Goal: Find specific page/section: Find specific page/section

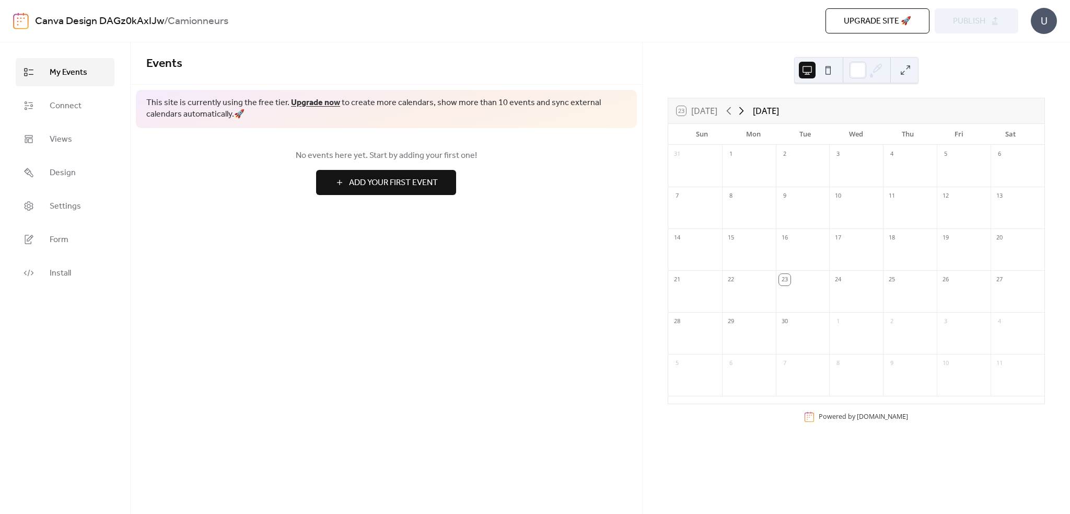
click at [743, 110] on icon at bounding box center [741, 111] width 13 height 13
click at [102, 18] on link "Canva Design DAGz0kAxIJw" at bounding box center [99, 21] width 129 height 20
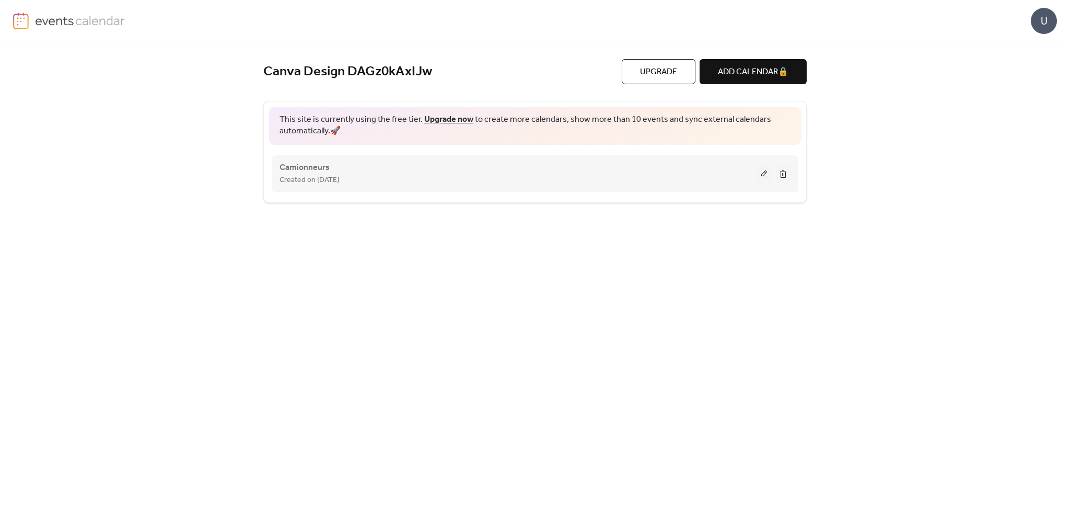
click at [767, 173] on button at bounding box center [764, 174] width 15 height 16
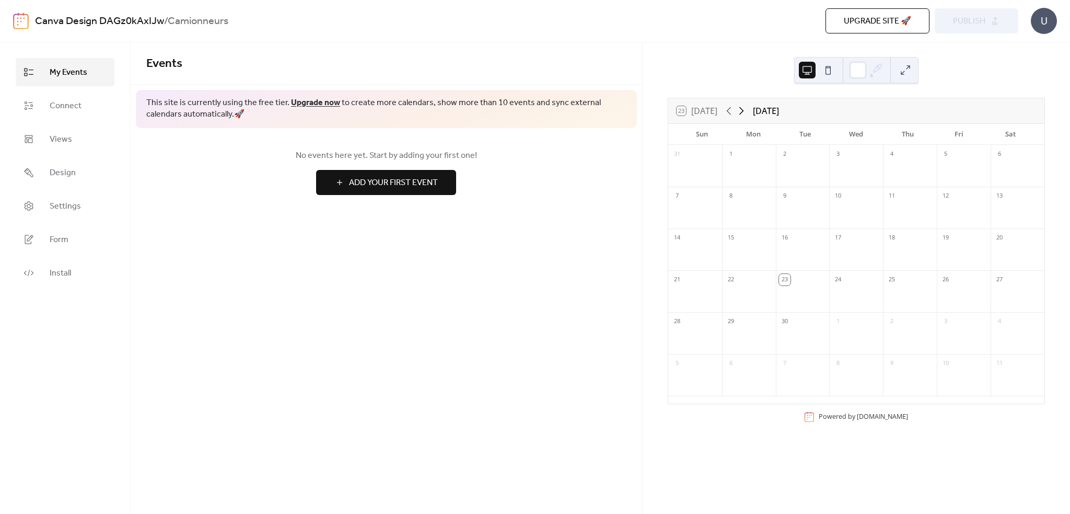
click at [743, 113] on icon at bounding box center [741, 111] width 13 height 13
click at [835, 353] on div "29" at bounding box center [856, 333] width 54 height 42
click at [834, 416] on div "Powered by [DOMAIN_NAME]" at bounding box center [863, 416] width 89 height 9
click at [815, 72] on button at bounding box center [807, 70] width 17 height 17
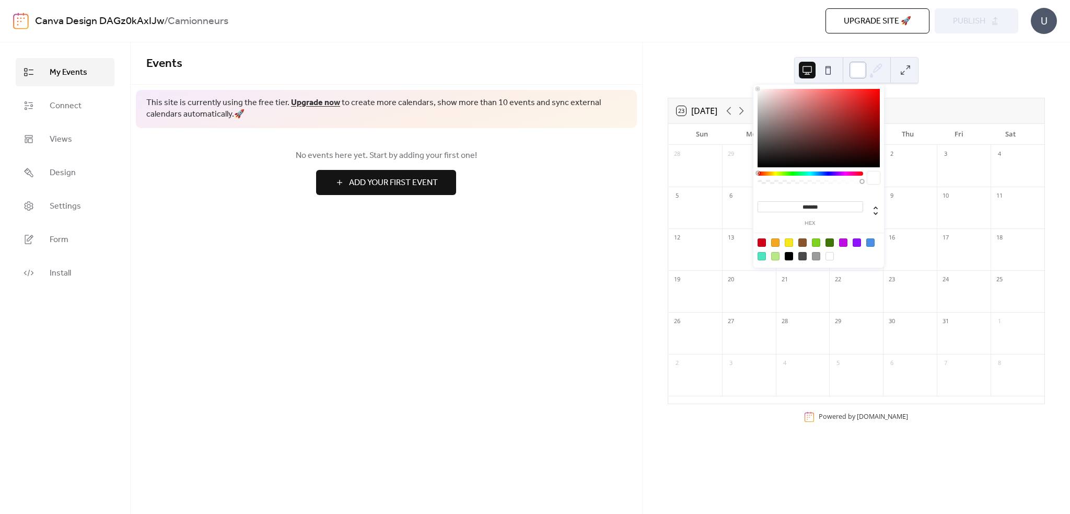
click at [857, 72] on div at bounding box center [858, 70] width 17 height 17
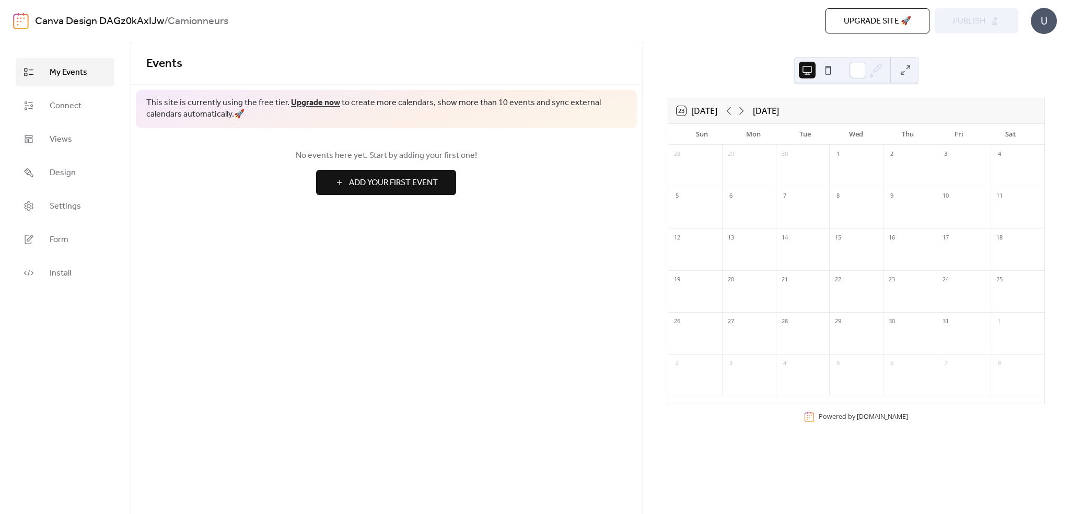
click at [985, 16] on div "Upgrade site 🚀 Preview Publish" at bounding box center [774, 20] width 489 height 25
click at [989, 23] on div "Upgrade site 🚀 Preview Publish" at bounding box center [774, 20] width 489 height 25
click at [704, 112] on button "23 [DATE]" at bounding box center [697, 110] width 48 height 15
click at [744, 110] on icon at bounding box center [741, 111] width 5 height 8
click at [124, 21] on link "Canva Design DAGz0kAxIJw" at bounding box center [99, 21] width 129 height 20
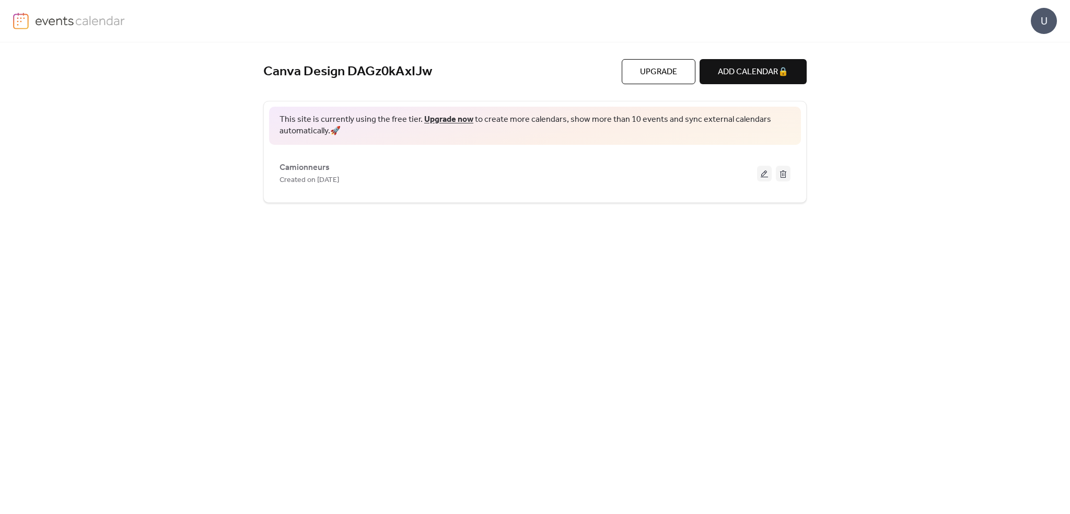
click at [124, 21] on img at bounding box center [80, 21] width 90 height 16
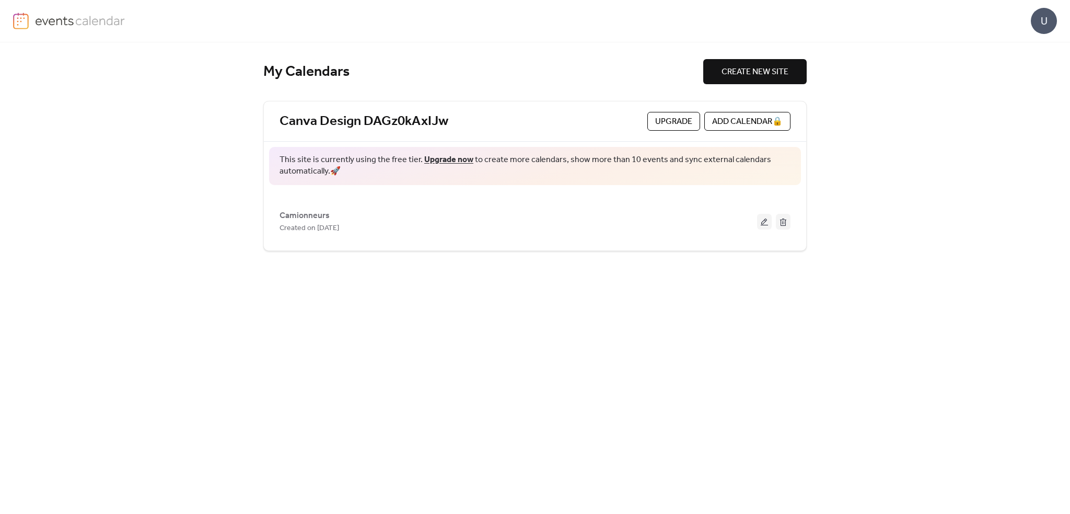
click at [124, 21] on img at bounding box center [80, 21] width 90 height 16
